Goal: Navigation & Orientation: Go to known website

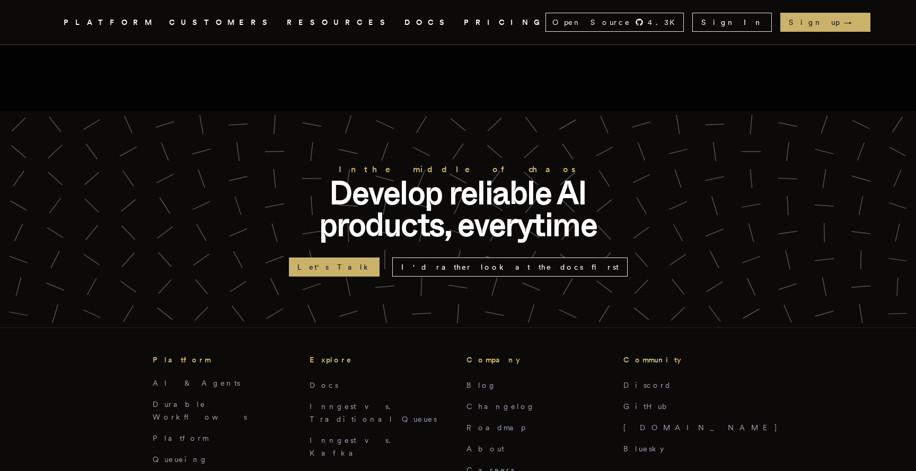
scroll to position [2191, 0]
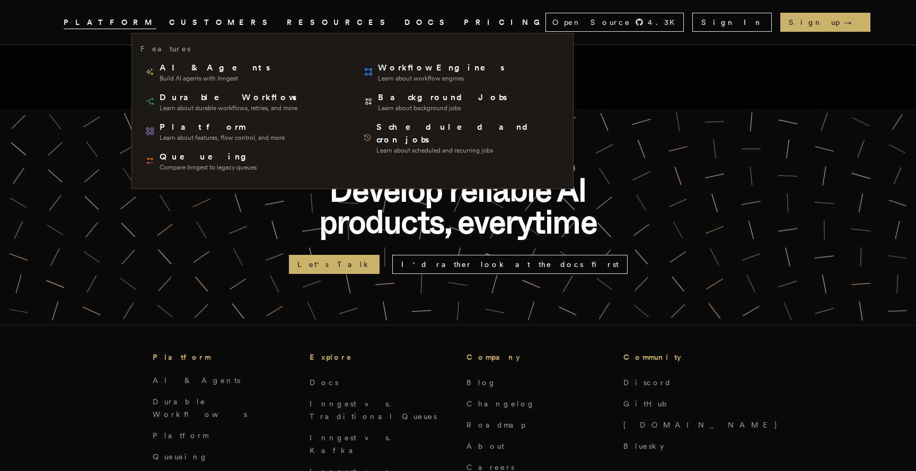
click at [156, 24] on span "PLATFORM" at bounding box center [110, 22] width 93 height 13
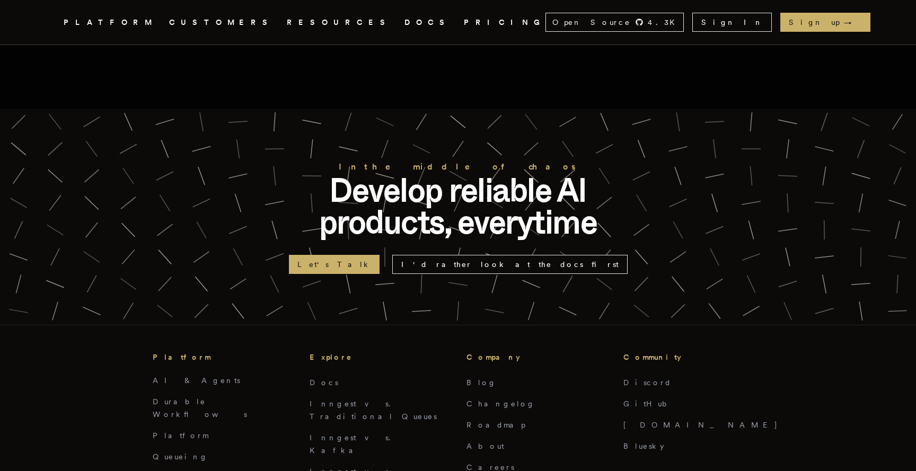
click at [156, 20] on span "PLATFORM" at bounding box center [110, 22] width 93 height 13
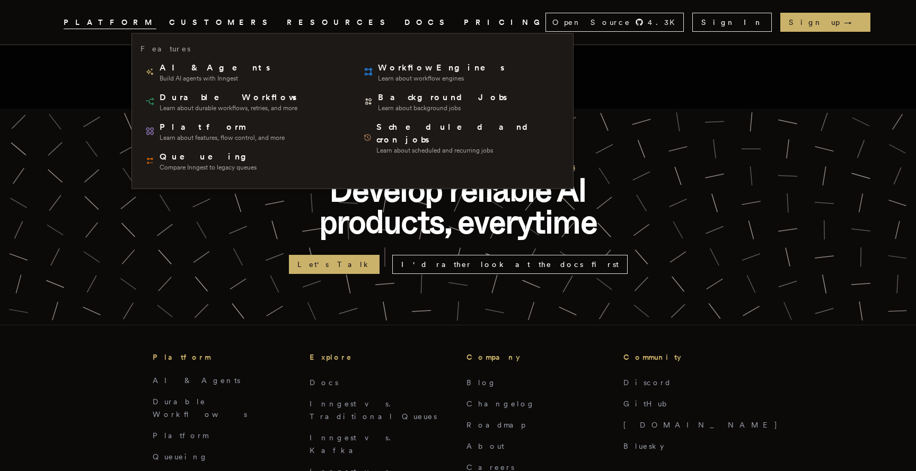
click at [156, 23] on span "PLATFORM" at bounding box center [110, 22] width 93 height 13
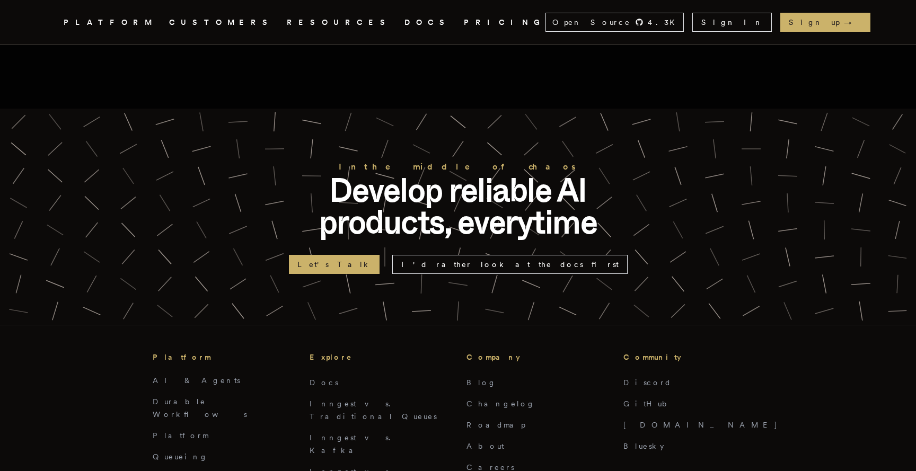
click at [156, 23] on span "PLATFORM" at bounding box center [110, 22] width 93 height 13
click at [111, 134] on div at bounding box center [458, 217] width 916 height 216
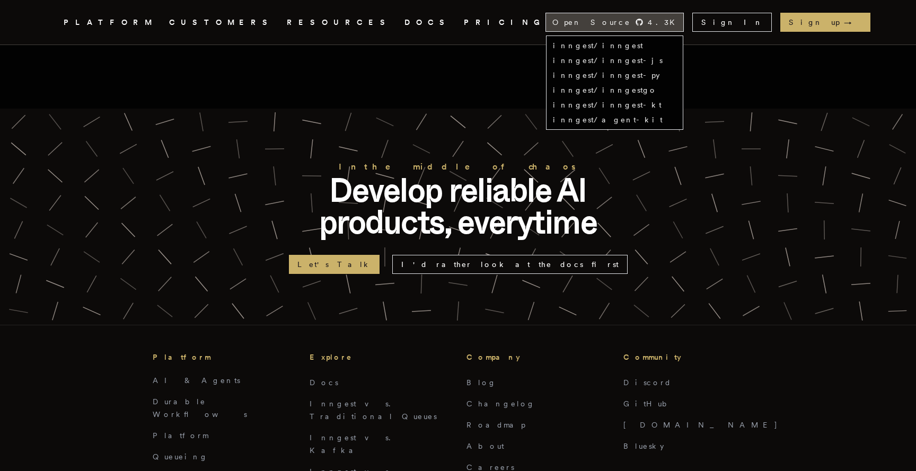
click at [683, 28] on div "Open Source 4.3 K" at bounding box center [614, 22] width 137 height 18
click at [643, 43] on link "inngest/inngest" at bounding box center [598, 45] width 90 height 8
